Goal: Information Seeking & Learning: Learn about a topic

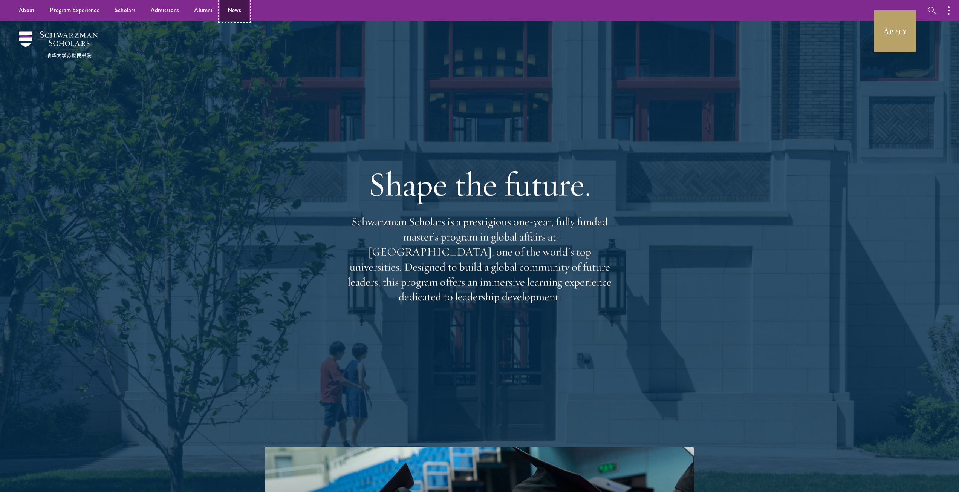
click at [232, 13] on link "News" at bounding box center [234, 10] width 29 height 21
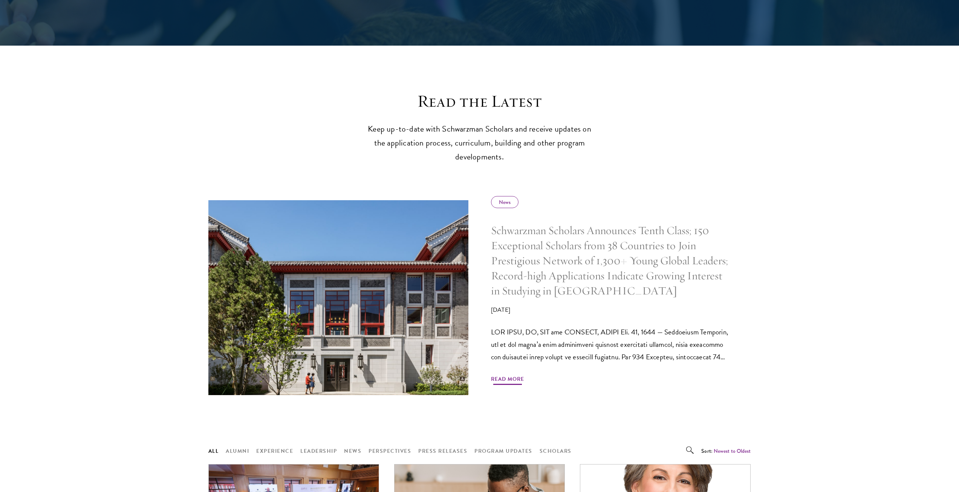
scroll to position [188, 0]
click at [639, 271] on h5 "Schwarzman Scholars Announces Tenth Class; 150 Exceptional Scholars from 38 Cou…" at bounding box center [609, 260] width 237 height 75
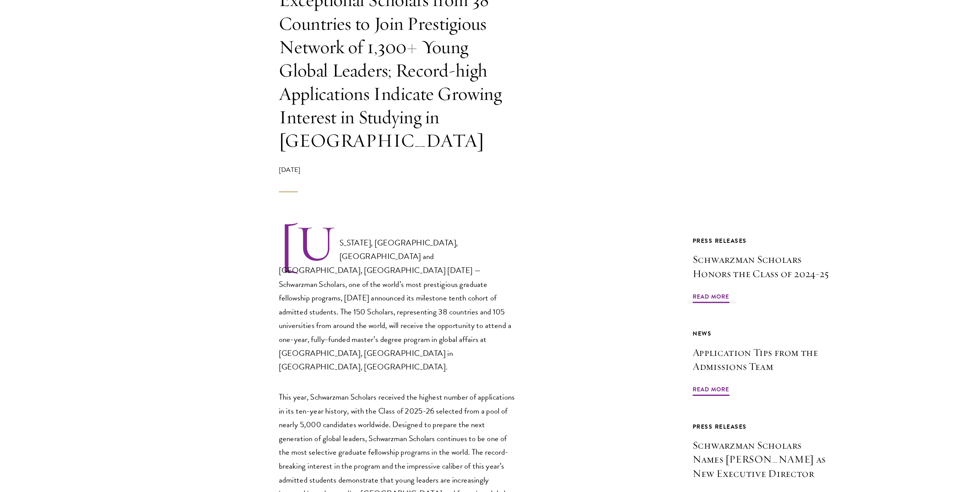
scroll to position [188, 0]
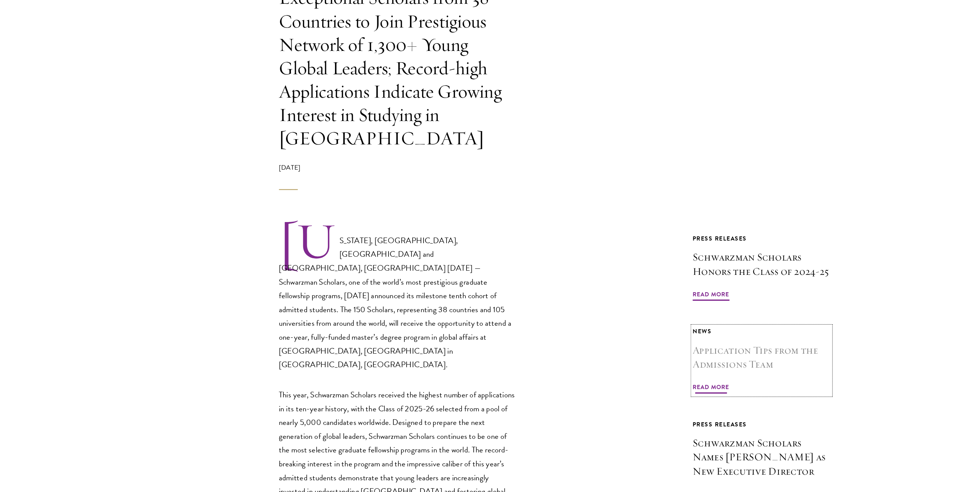
click at [660, 357] on h3 "Application Tips from the Admissions Team" at bounding box center [689, 370] width 124 height 26
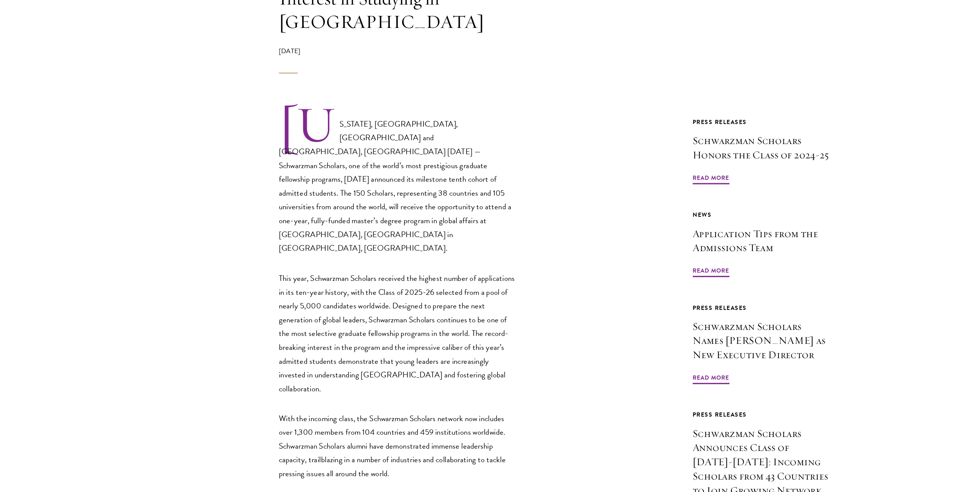
scroll to position [294, 0]
click at [664, 169] on h3 "Schwarzman Scholars Honors the Class of 2024-25" at bounding box center [689, 182] width 124 height 26
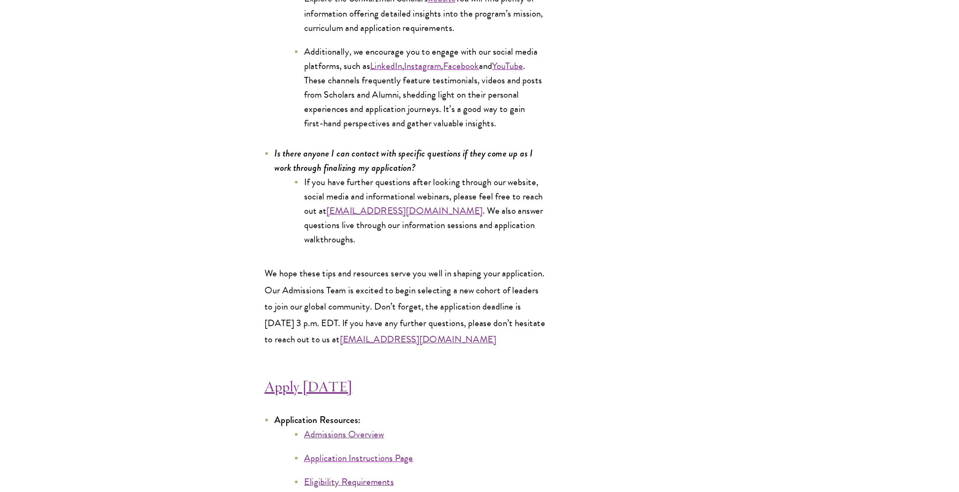
scroll to position [3793, 0]
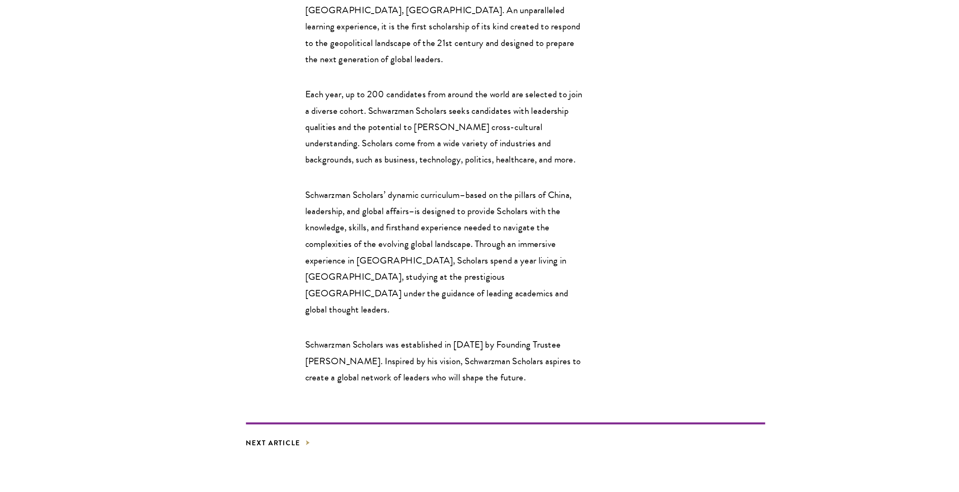
scroll to position [1113, 0]
